Goal: Task Accomplishment & Management: Use online tool/utility

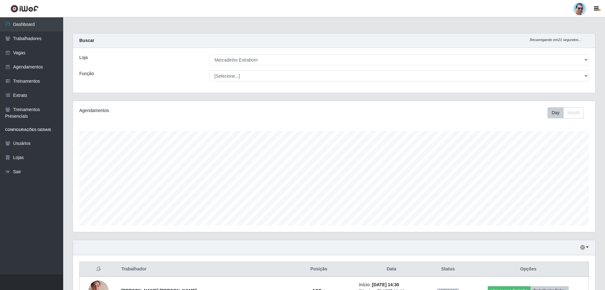
select select "175"
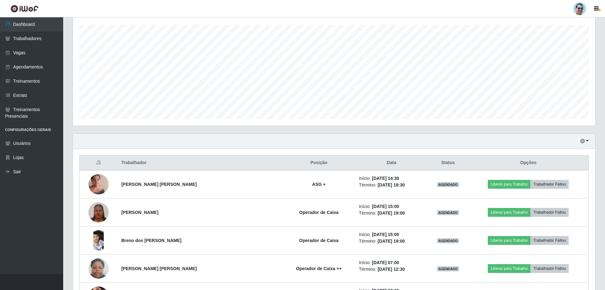
scroll to position [143, 0]
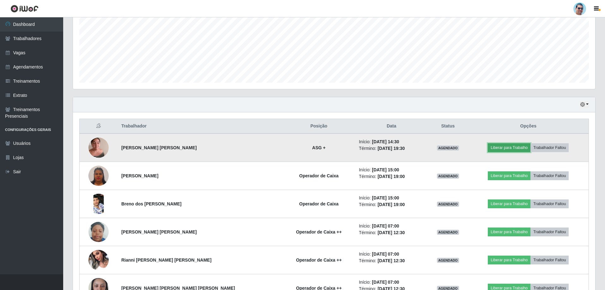
click at [510, 145] on button "Liberar para Trabalho" at bounding box center [509, 147] width 43 height 9
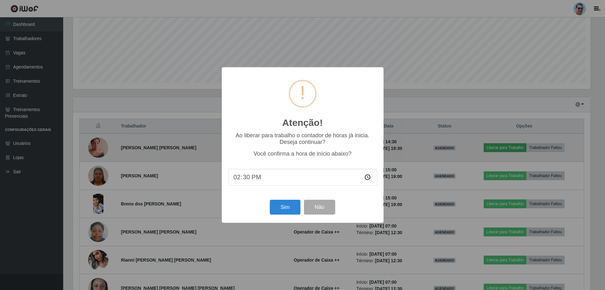
scroll to position [131, 519]
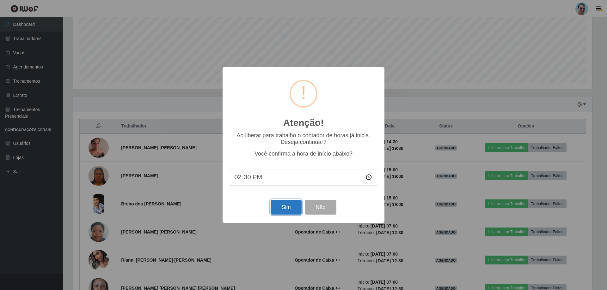
click at [274, 209] on button "Sim" at bounding box center [286, 207] width 31 height 15
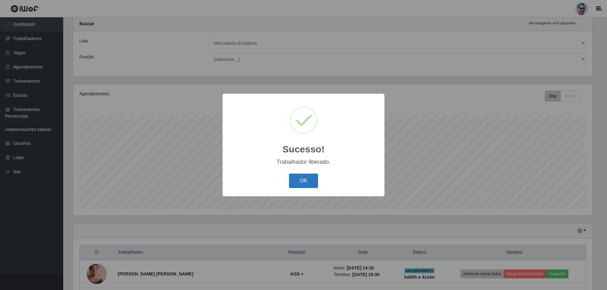
click at [302, 182] on button "OK" at bounding box center [303, 181] width 29 height 15
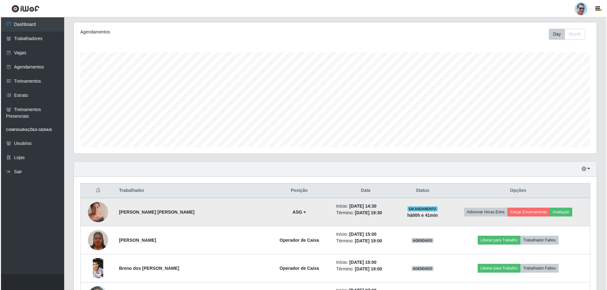
scroll to position [80, 0]
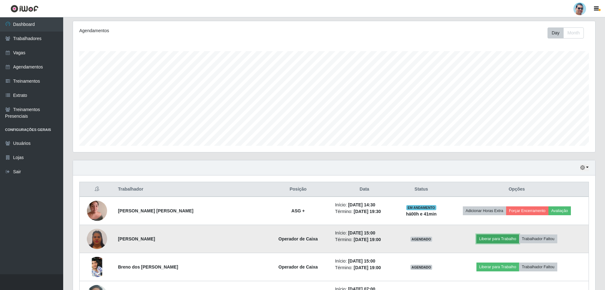
click at [481, 239] on button "Liberar para Trabalho" at bounding box center [498, 239] width 43 height 9
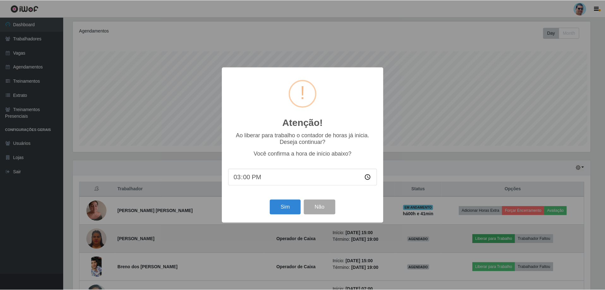
scroll to position [131, 519]
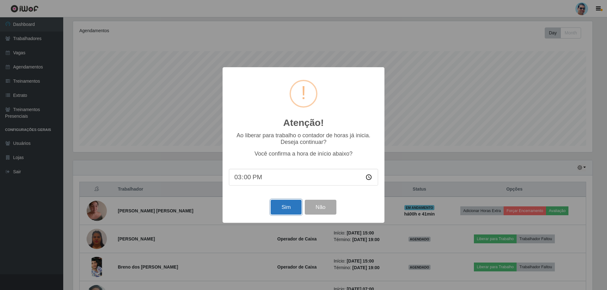
click at [287, 207] on button "Sim" at bounding box center [286, 207] width 31 height 15
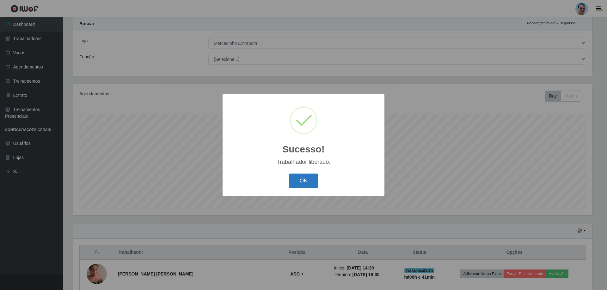
click at [316, 184] on button "OK" at bounding box center [303, 181] width 29 height 15
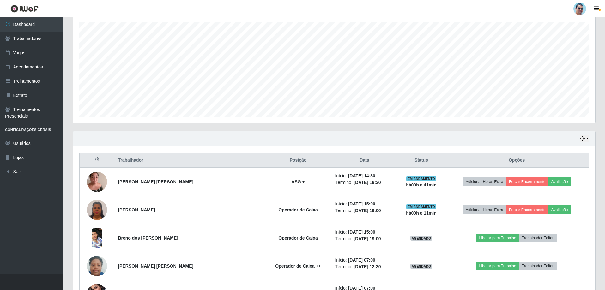
scroll to position [112, 0]
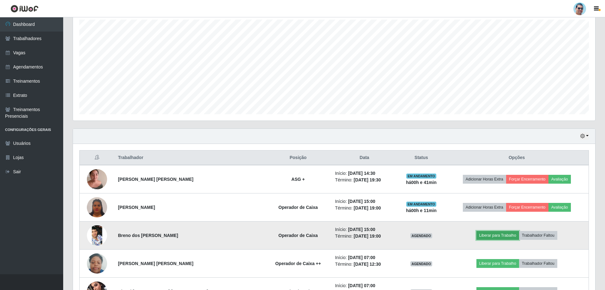
click at [491, 232] on button "Liberar para Trabalho" at bounding box center [498, 235] width 43 height 9
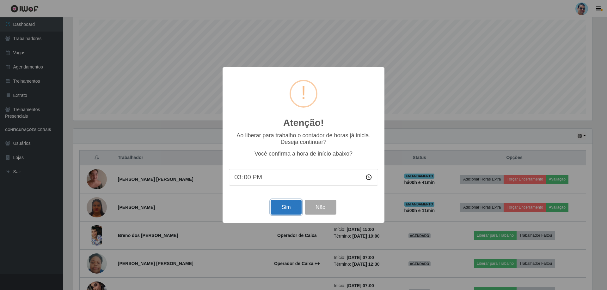
click at [278, 208] on button "Sim" at bounding box center [286, 207] width 31 height 15
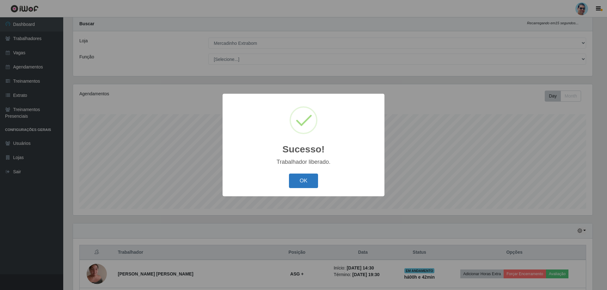
click at [298, 183] on button "OK" at bounding box center [303, 181] width 29 height 15
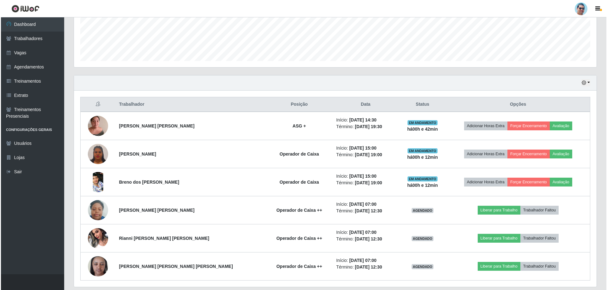
scroll to position [186, 0]
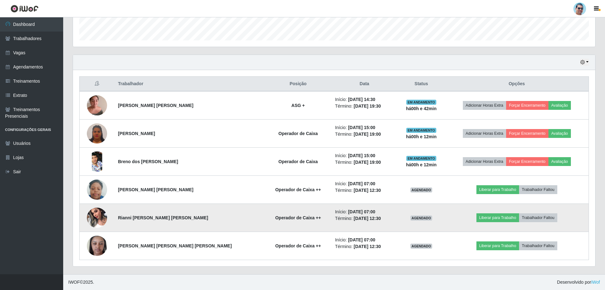
click at [93, 215] on img at bounding box center [97, 218] width 20 height 27
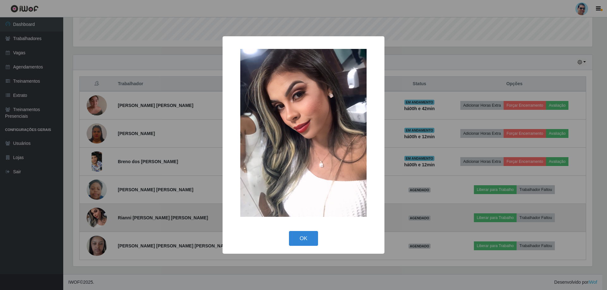
scroll to position [0, 0]
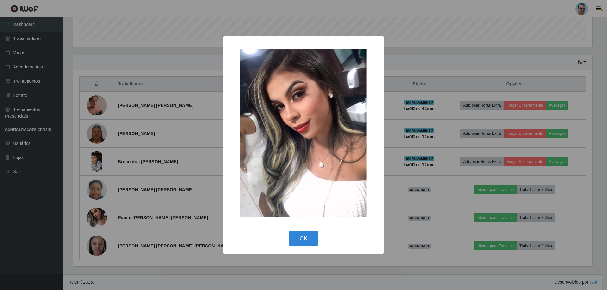
click at [509, 65] on div "× OK Cancel" at bounding box center [303, 145] width 607 height 290
